Goal: Navigation & Orientation: Understand site structure

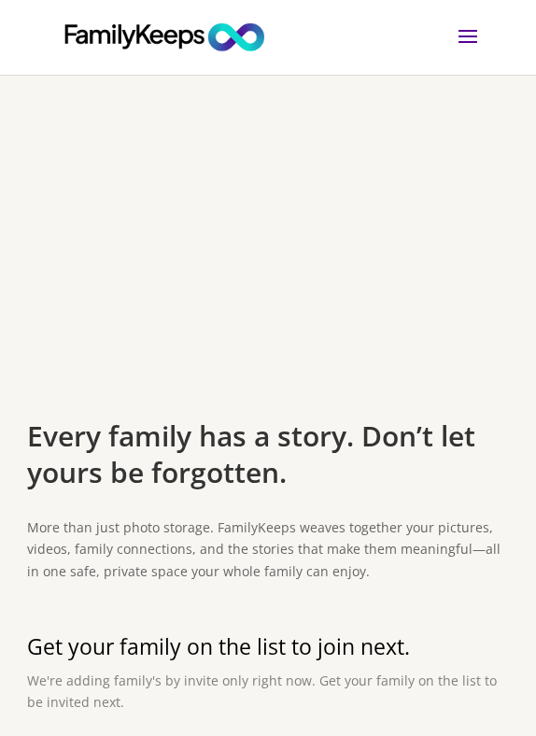
scroll to position [981, 0]
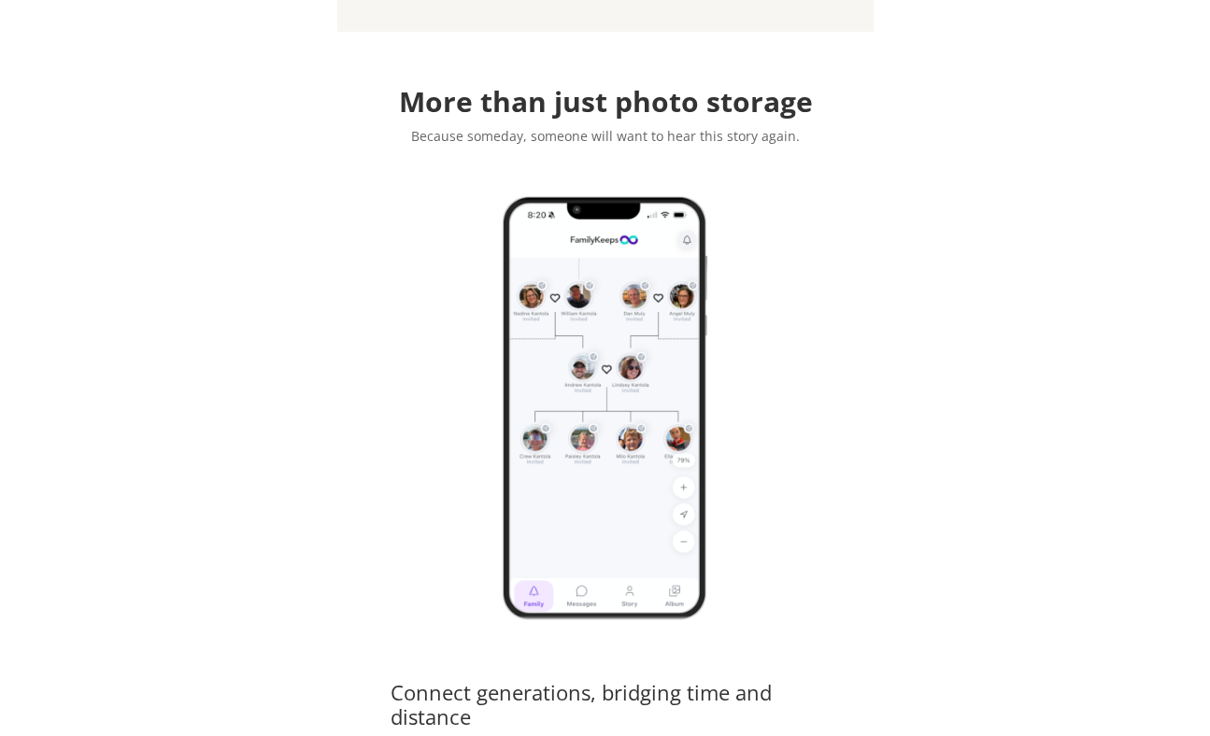
scroll to position [932, 0]
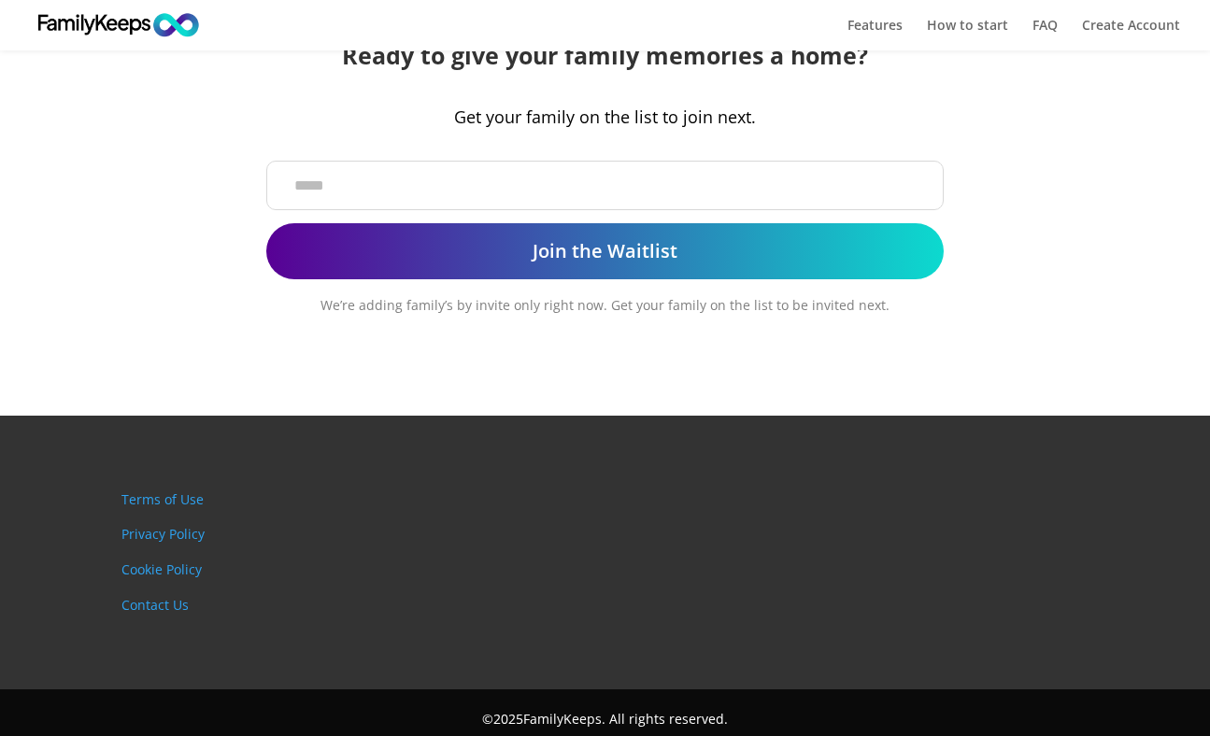
scroll to position [3005, 0]
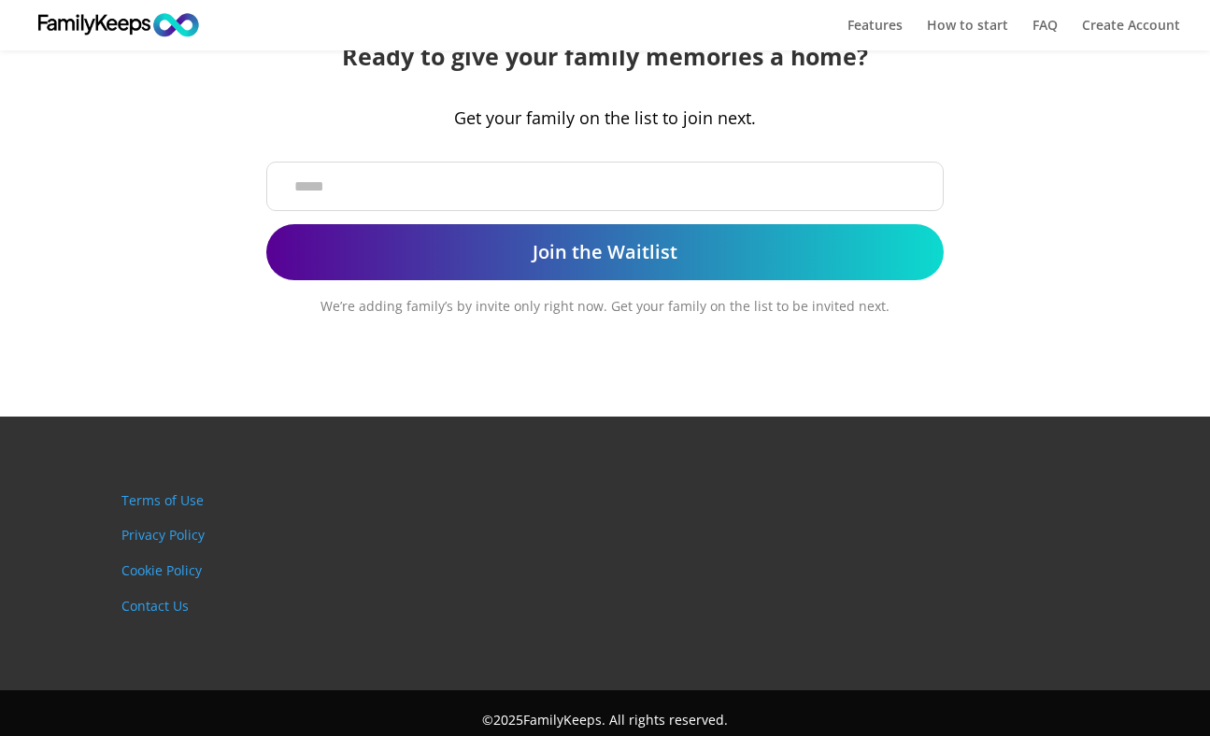
click at [167, 495] on link "Terms of Use" at bounding box center [162, 500] width 82 height 18
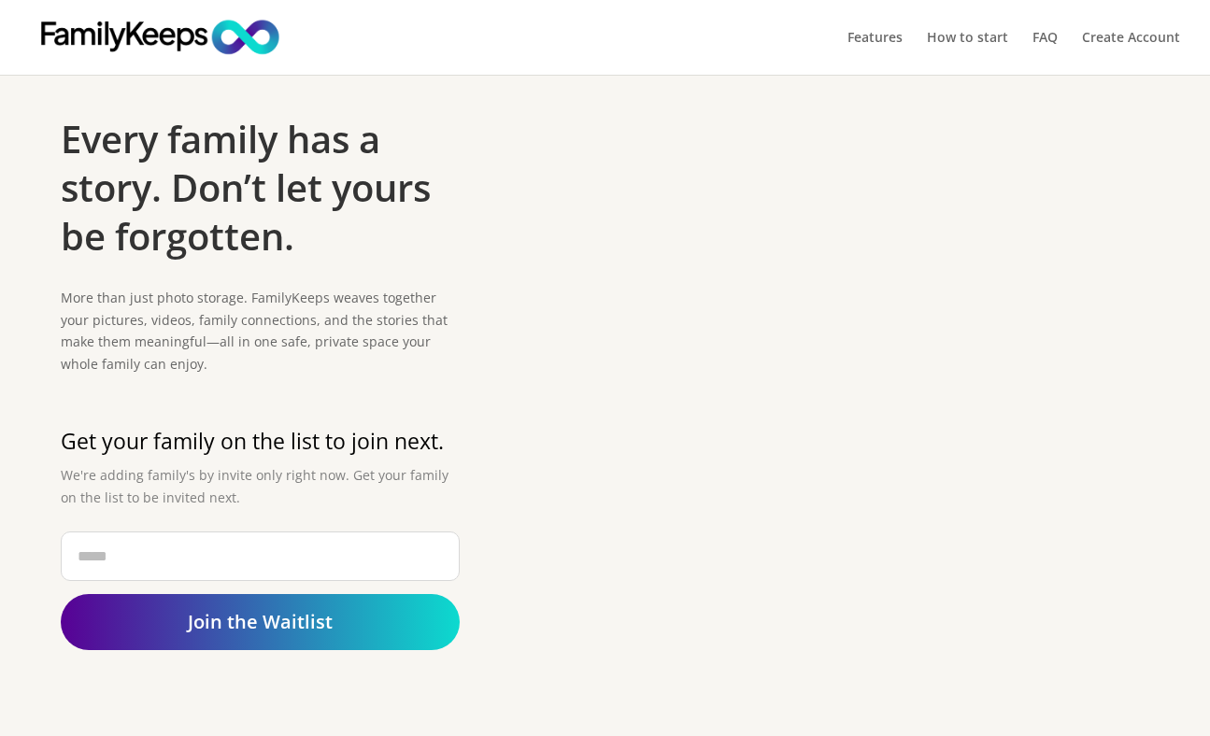
scroll to position [3004, 0]
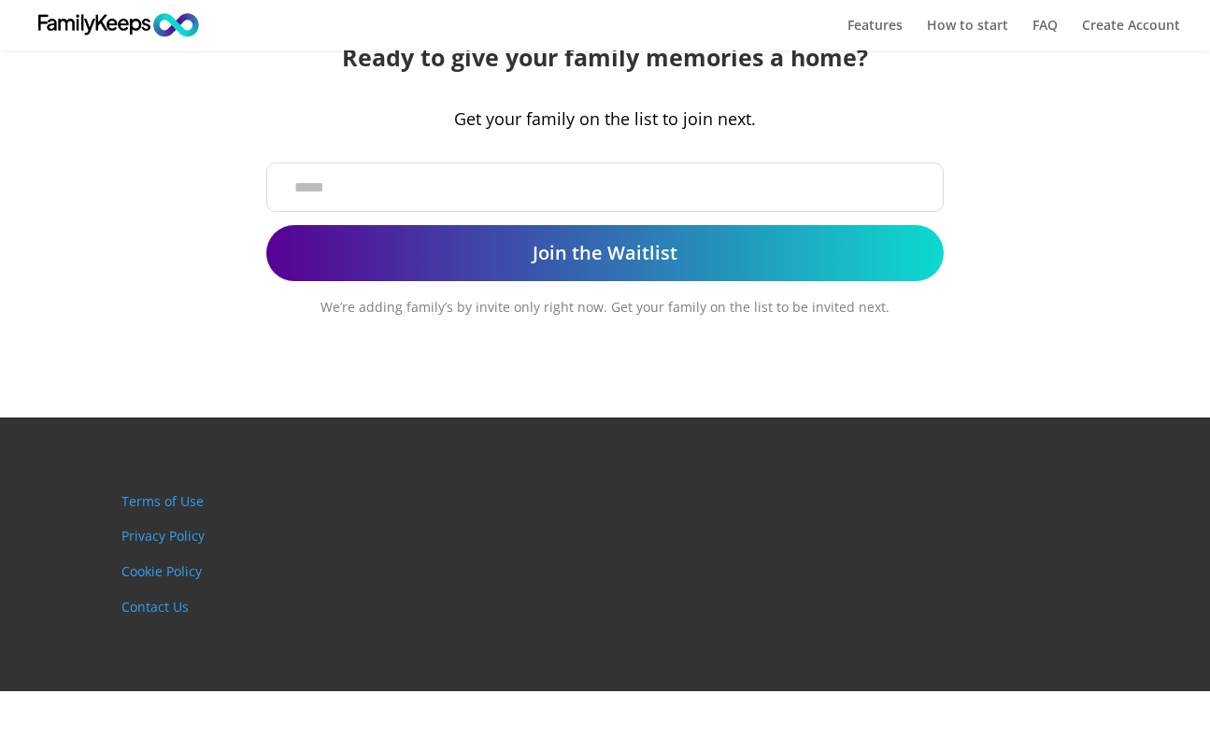
click at [150, 529] on link "Privacy Policy" at bounding box center [162, 536] width 83 height 18
click at [138, 563] on link "Cookie Policy" at bounding box center [161, 571] width 80 height 18
click at [146, 598] on link "Contact Us" at bounding box center [154, 607] width 67 height 18
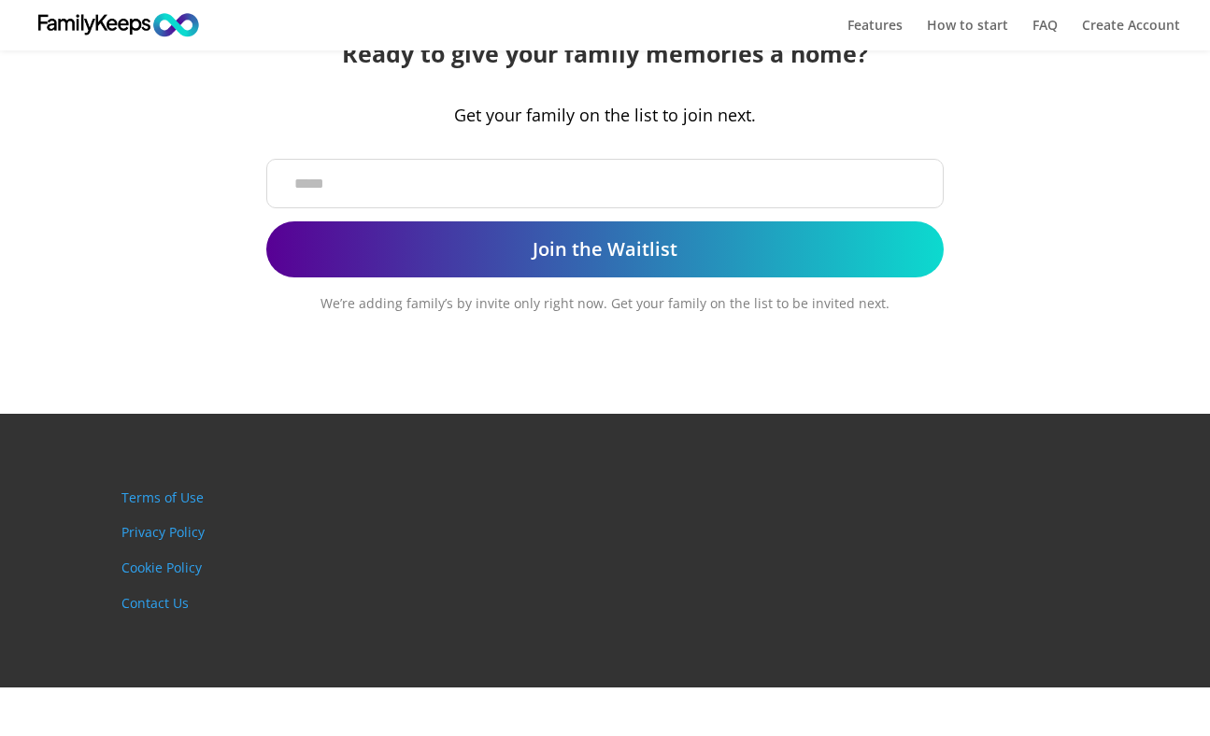
scroll to position [3006, 0]
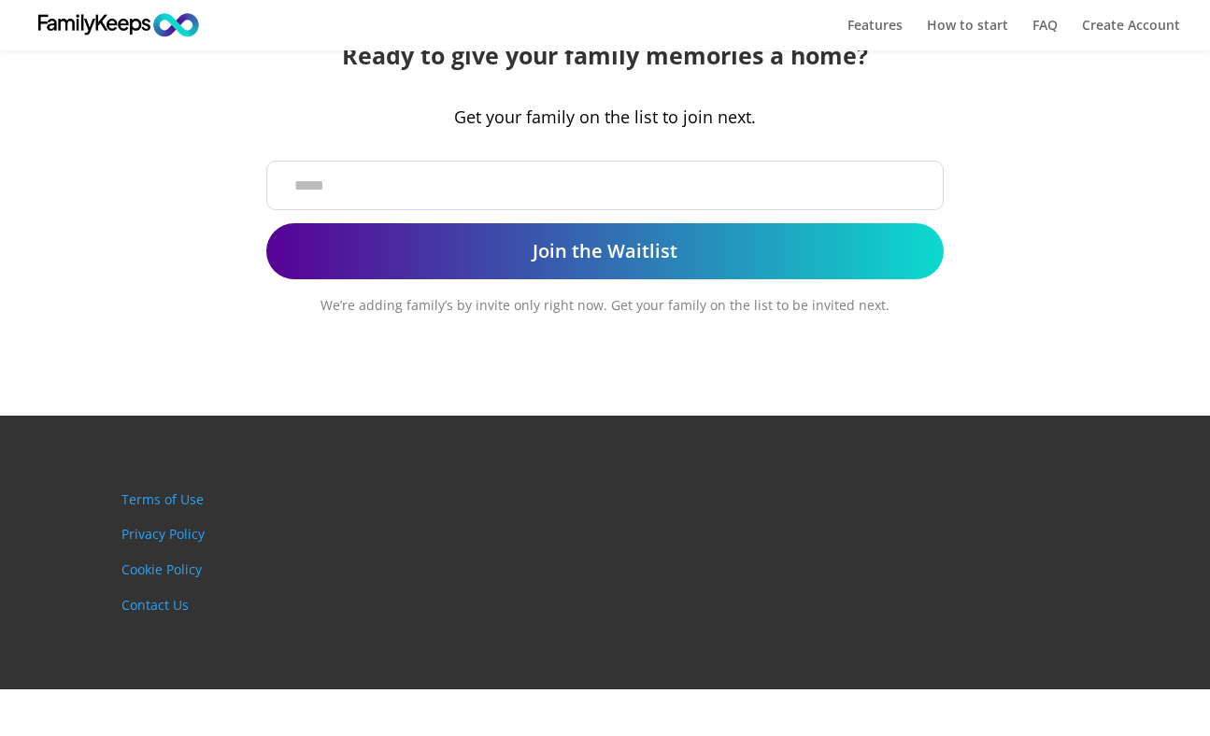
click at [156, 498] on link "Terms of Use" at bounding box center [162, 499] width 82 height 18
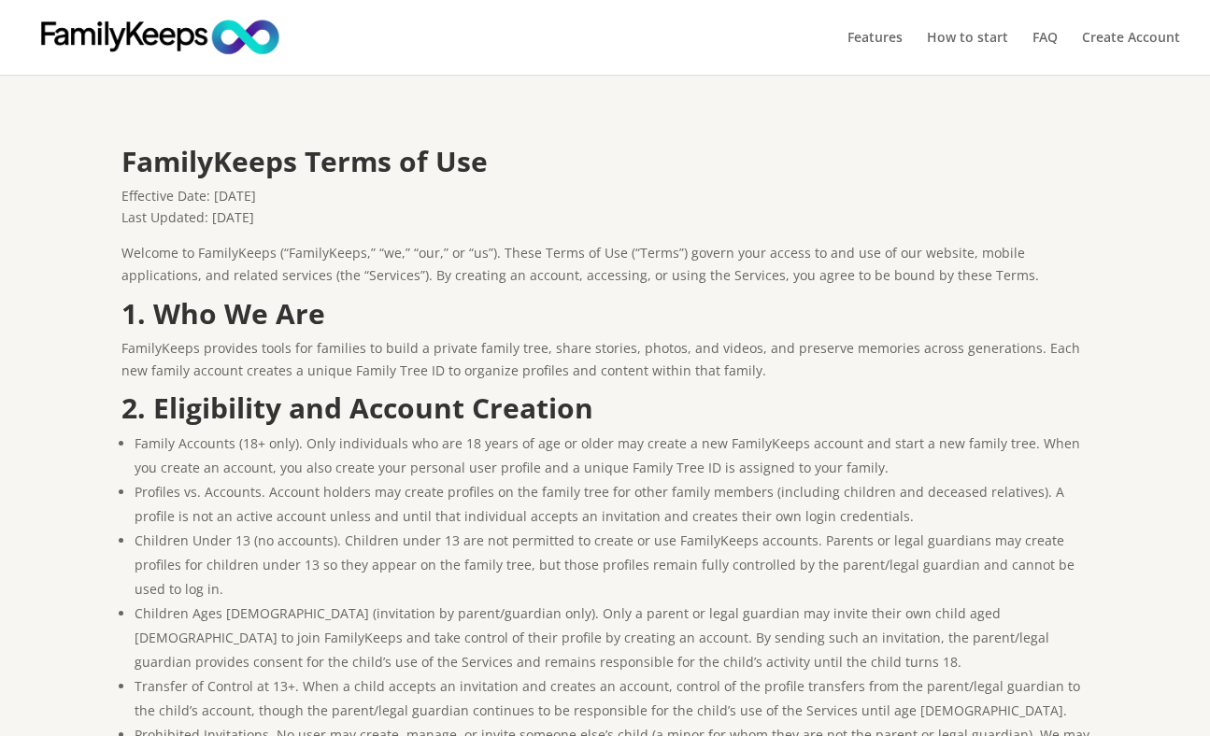
click at [192, 34] on img at bounding box center [160, 37] width 256 height 40
